Goal: Task Accomplishment & Management: Use online tool/utility

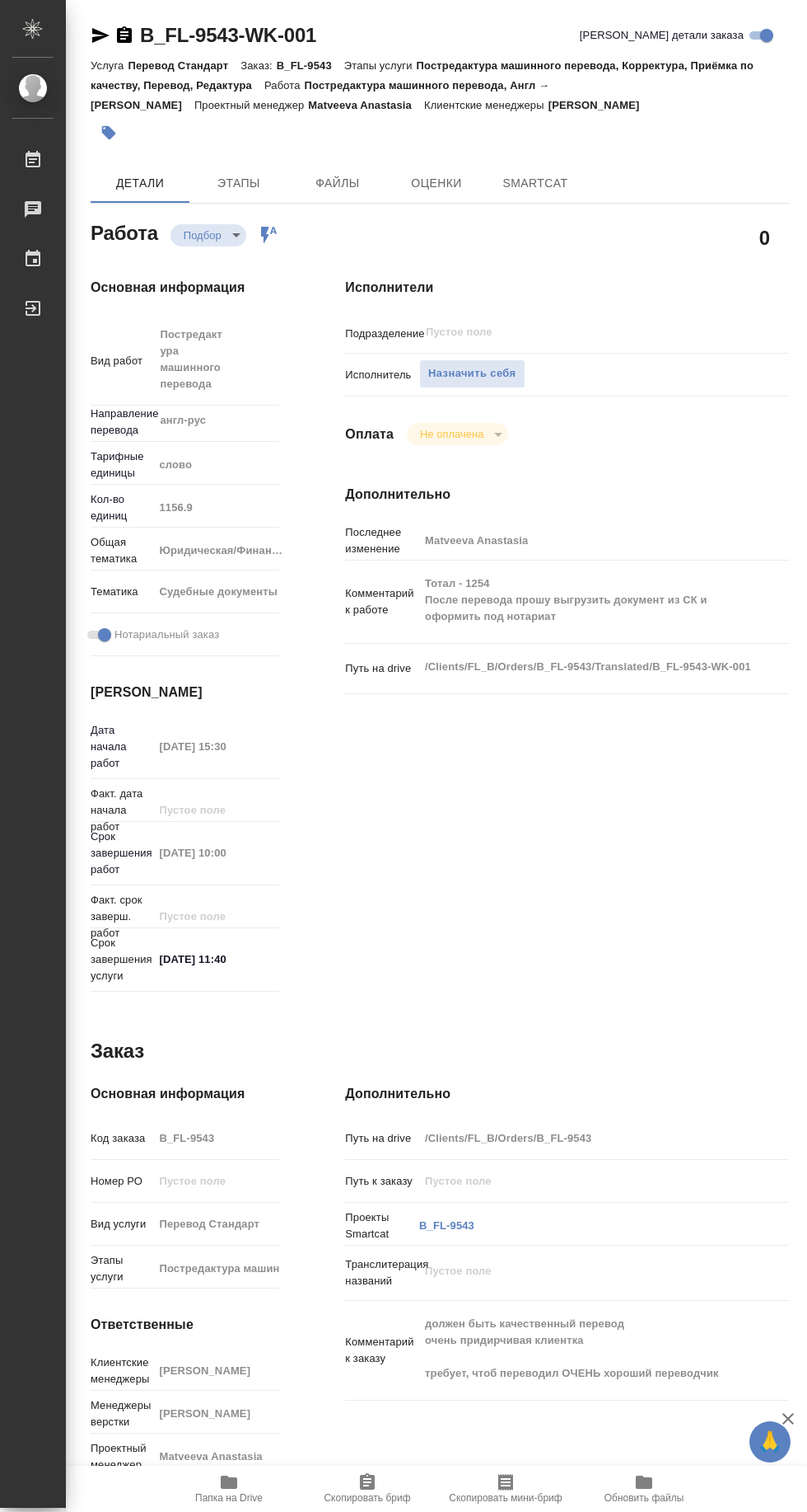
type textarea "x"
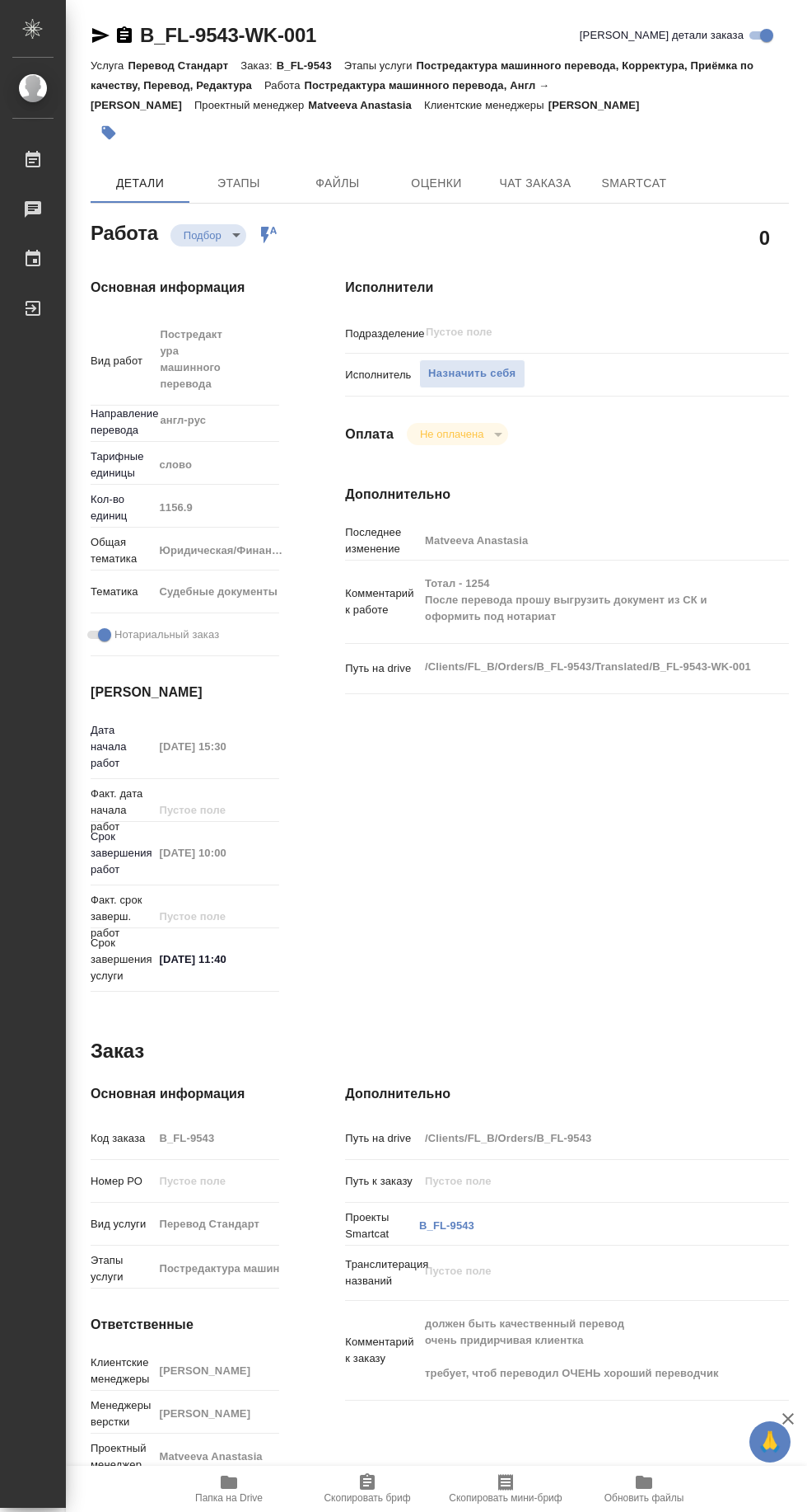
type textarea "x"
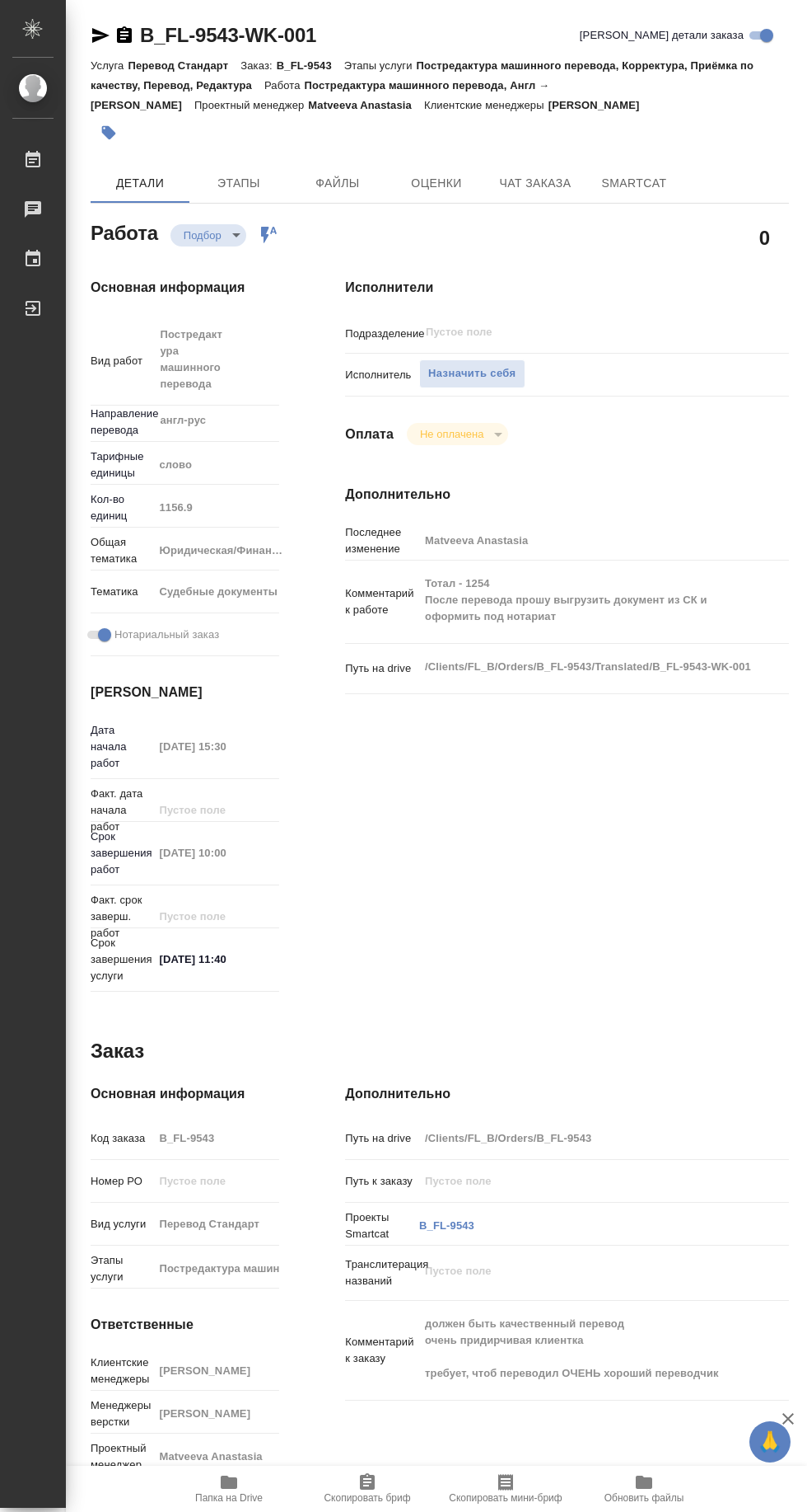
type textarea "x"
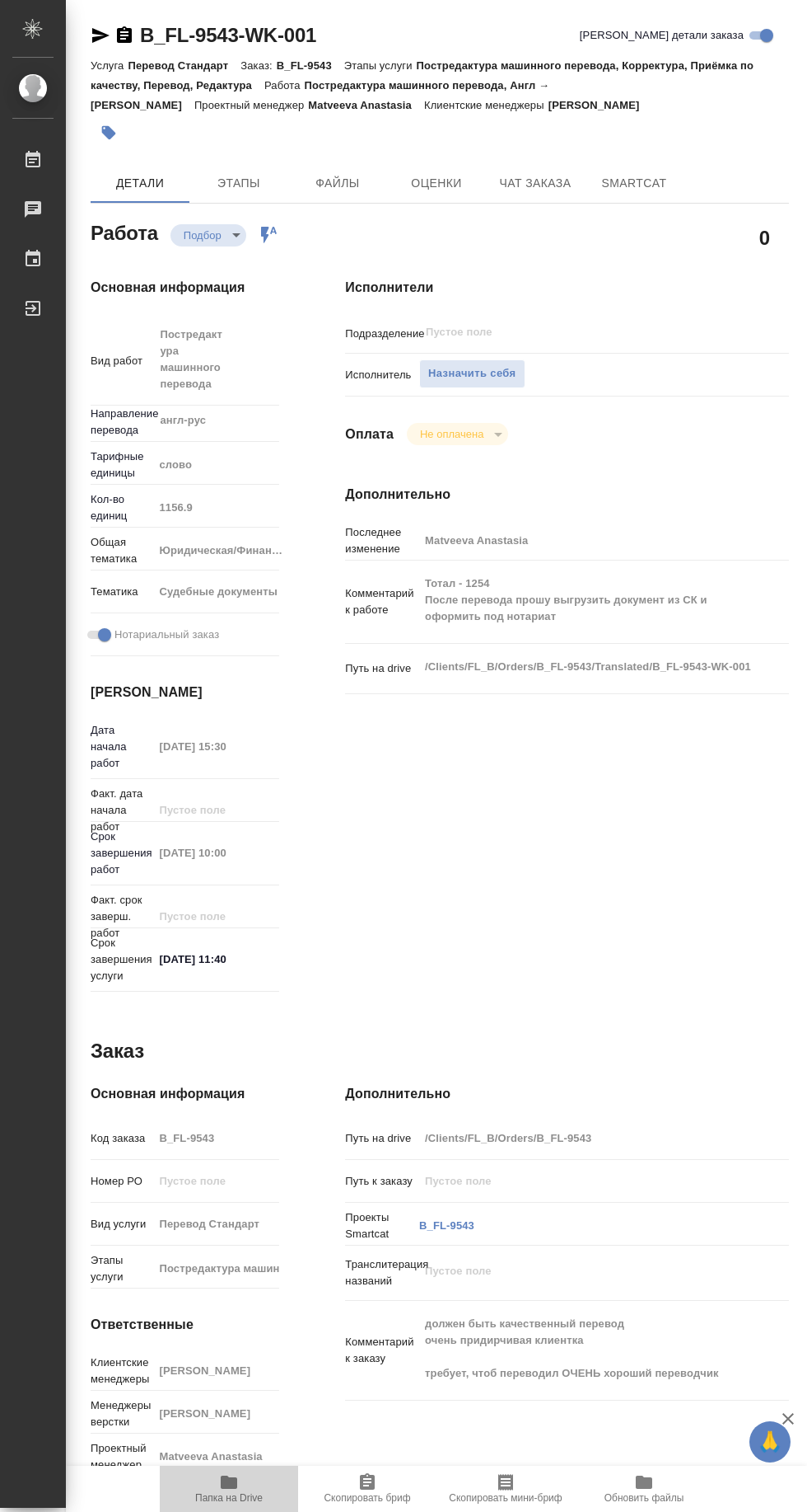
click at [228, 1497] on span "Папка на Drive" at bounding box center [228, 1498] width 67 height 11
type textarea "x"
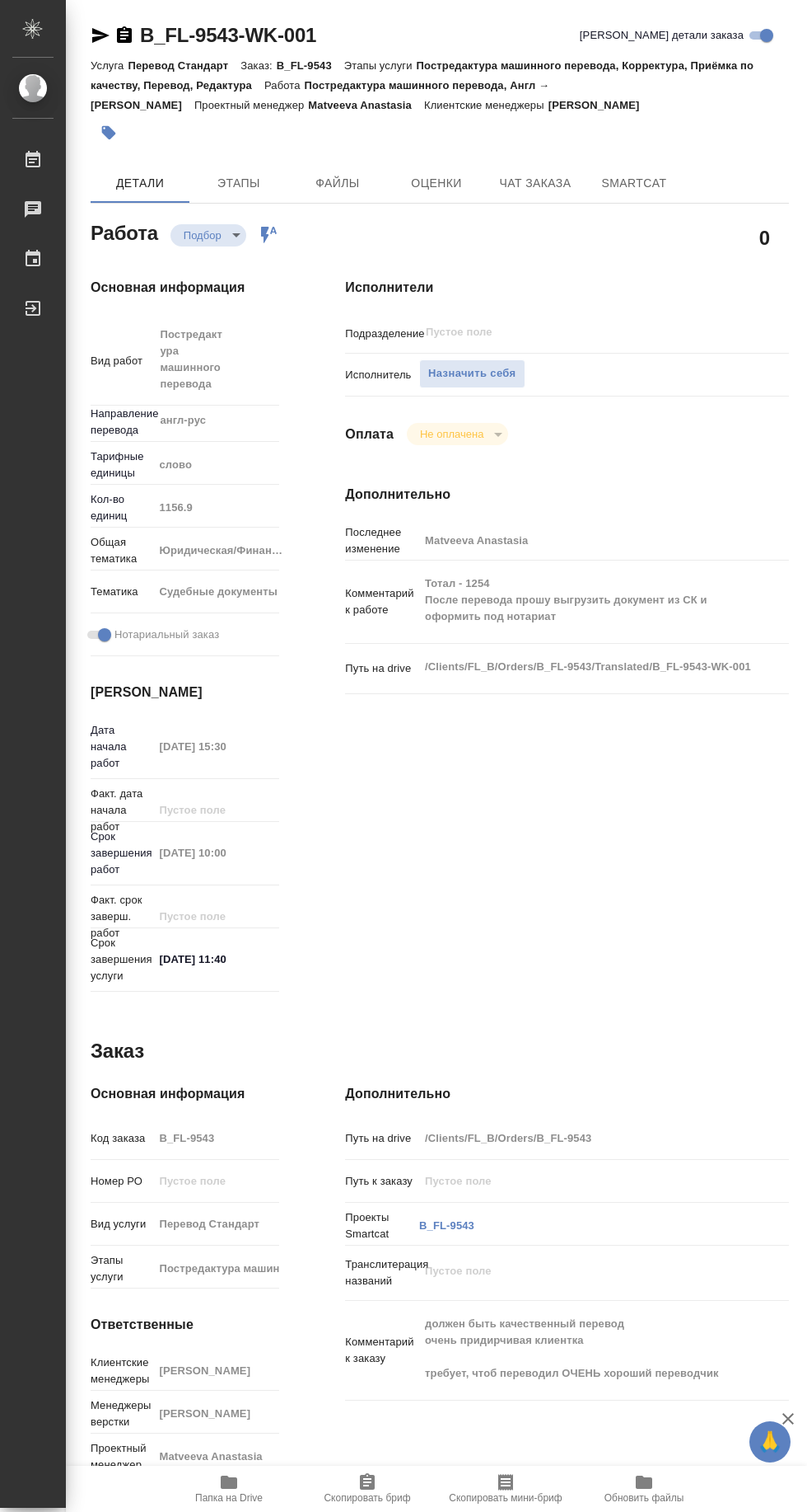
type textarea "x"
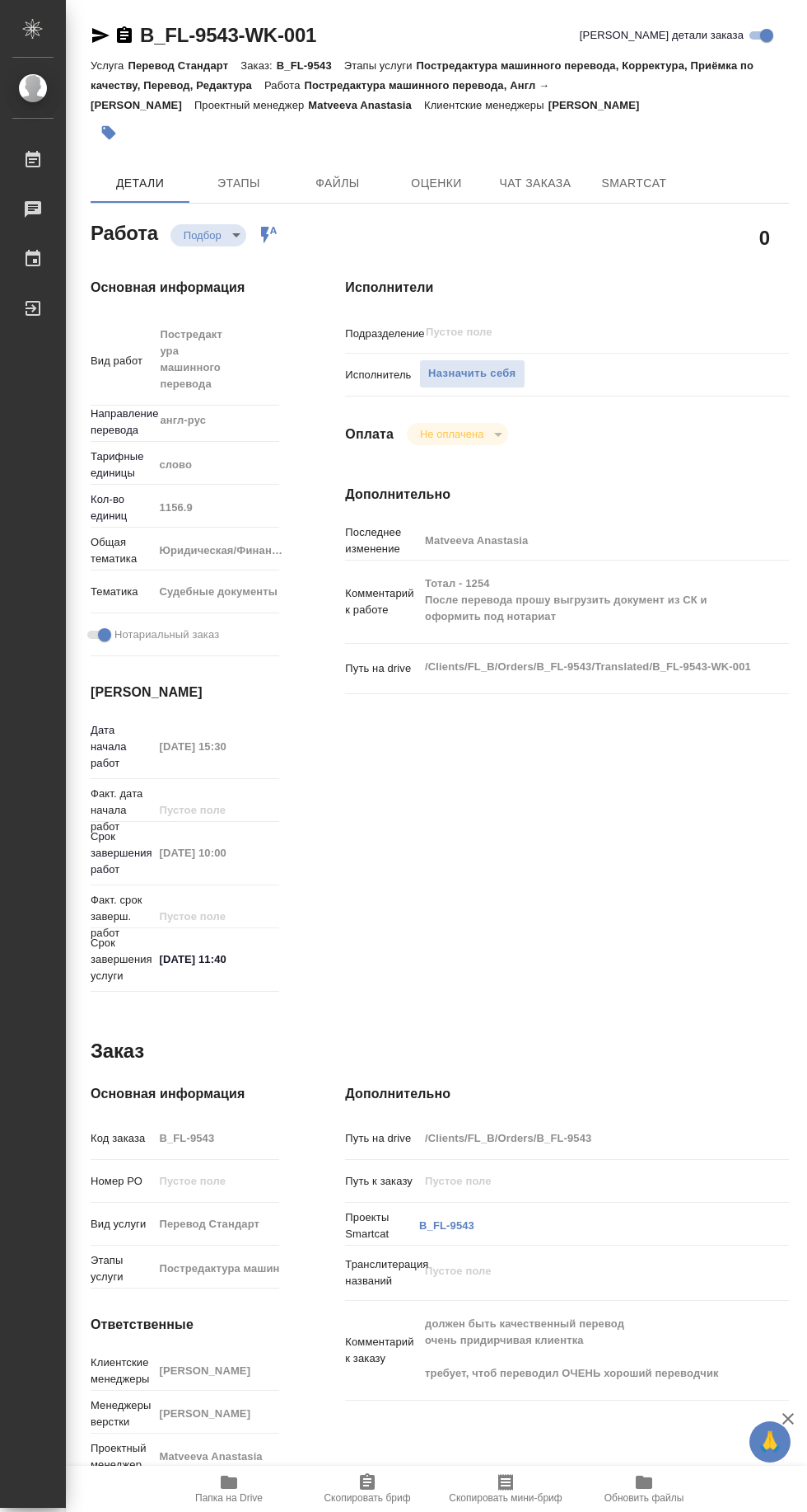
type textarea "x"
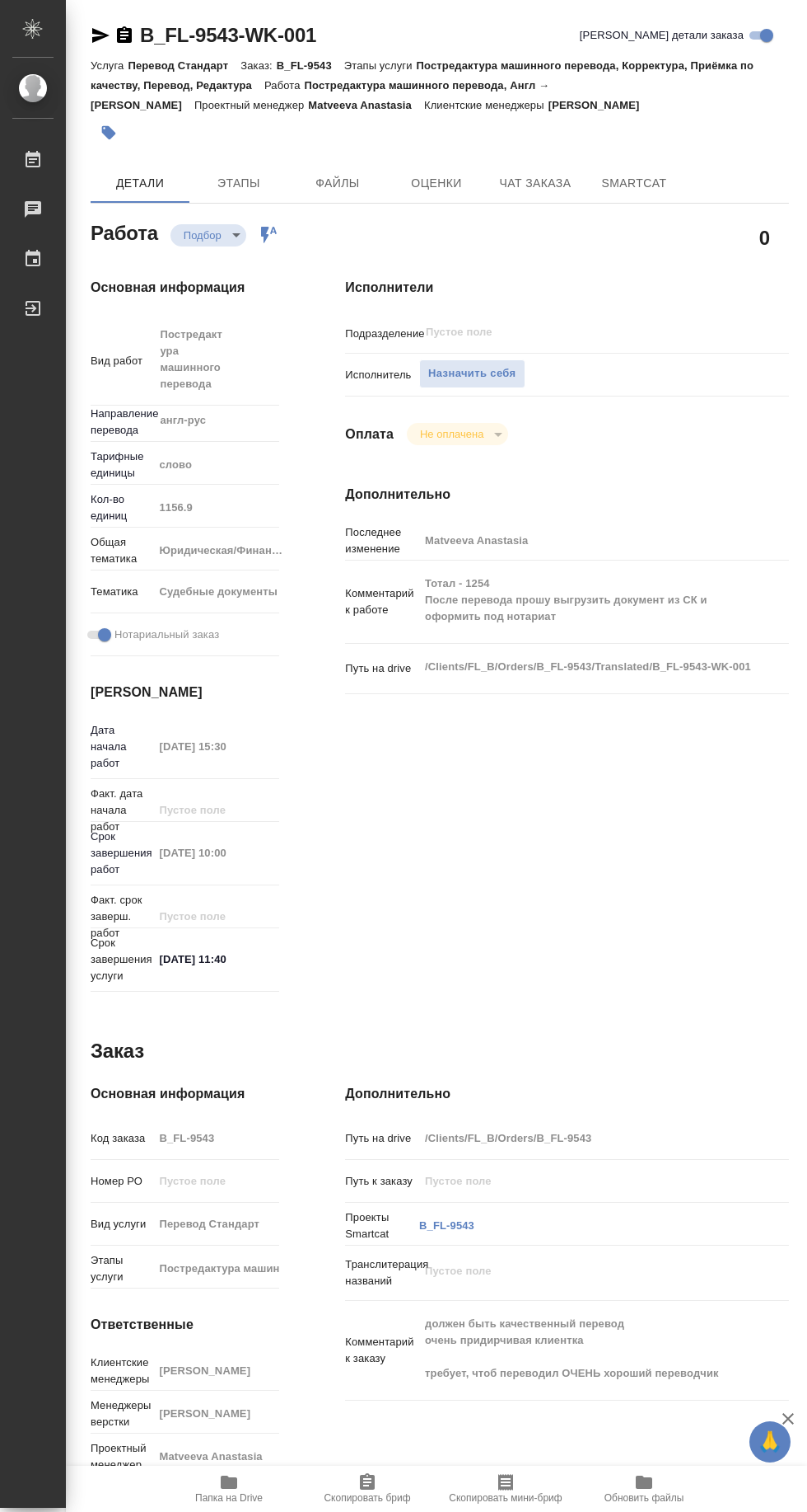
type textarea "x"
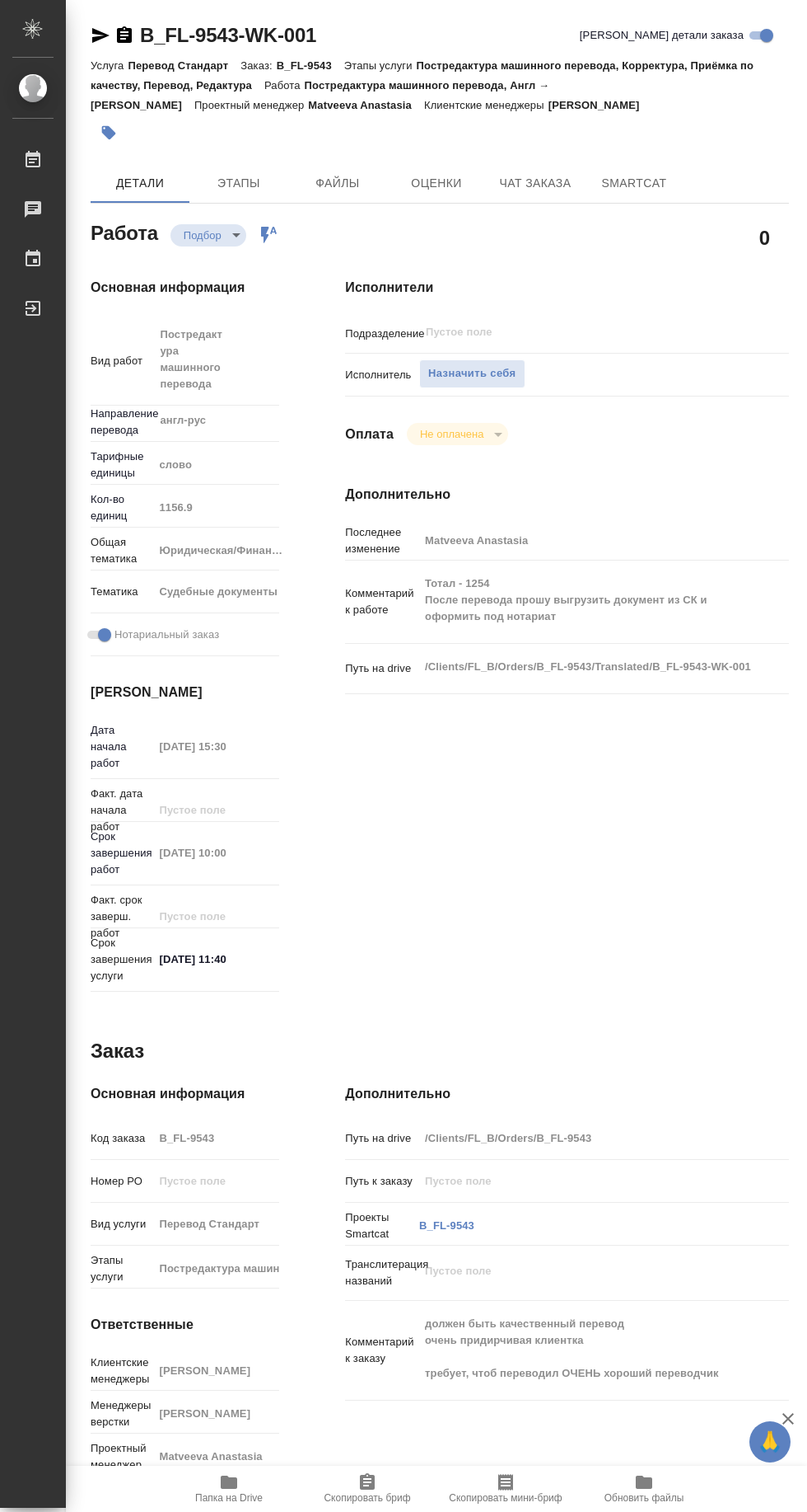
type textarea "x"
